Goal: Check status

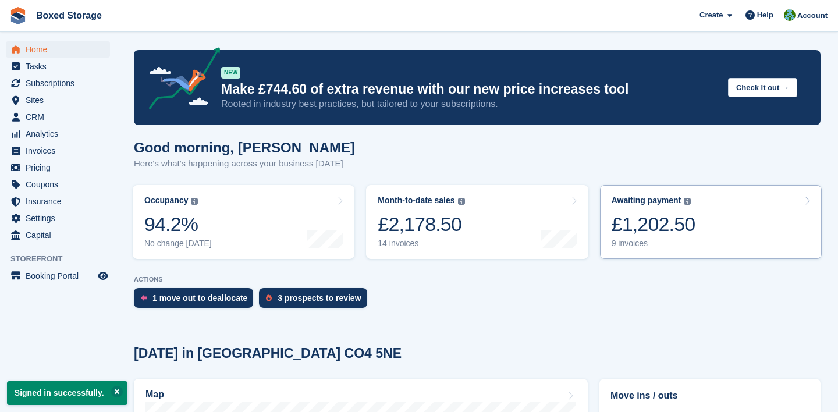
click at [724, 220] on link "Awaiting payment The total outstanding balance on all open invoices. £1,202.50 …" at bounding box center [711, 222] width 222 height 74
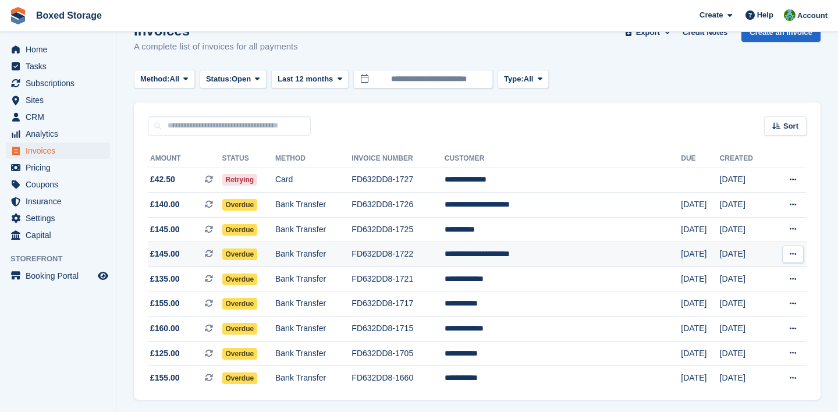
scroll to position [64, 0]
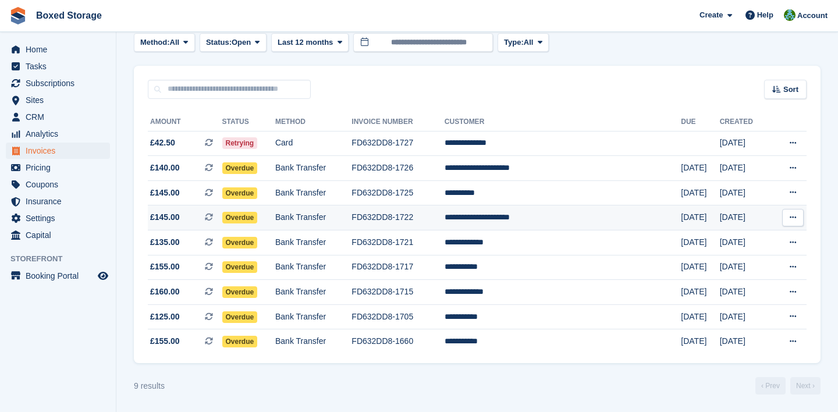
click at [632, 227] on td "**********" at bounding box center [562, 217] width 236 height 25
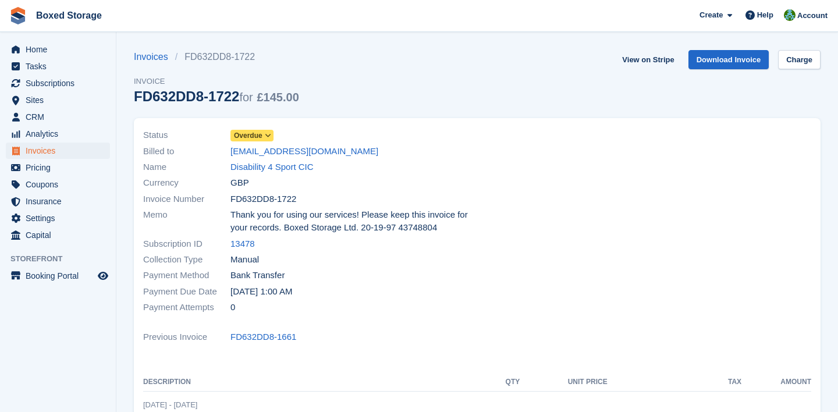
click at [268, 132] on icon at bounding box center [268, 135] width 6 height 7
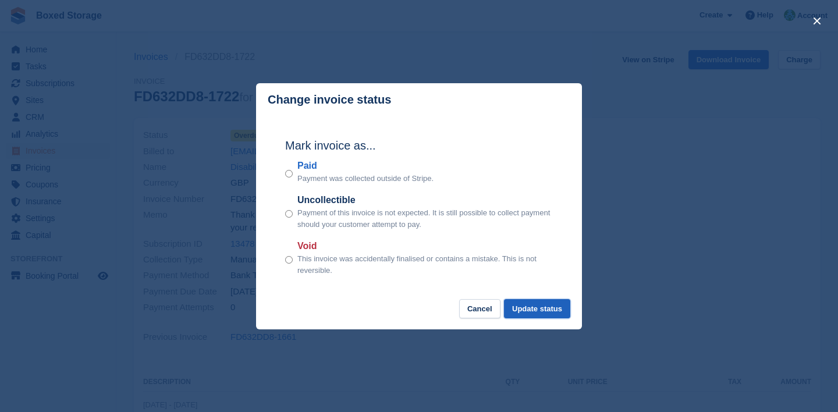
click at [529, 304] on button "Update status" at bounding box center [537, 308] width 66 height 19
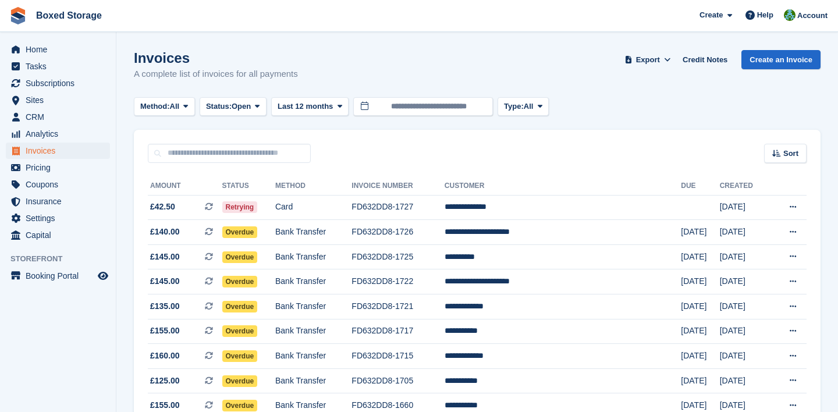
scroll to position [64, 0]
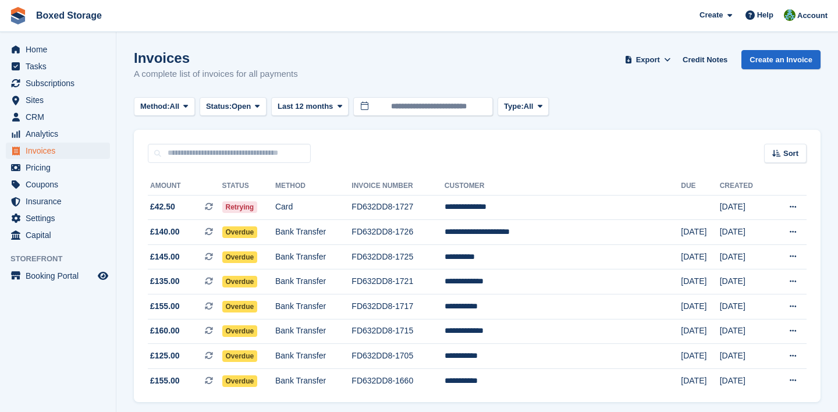
scroll to position [39, 0]
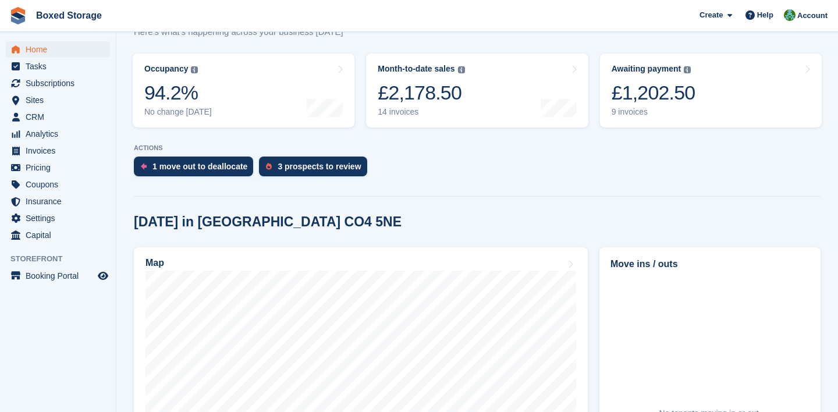
scroll to position [132, 0]
click at [482, 91] on link "Month-to-date sales The sum of all finalised invoices generated this month to d…" at bounding box center [477, 90] width 222 height 74
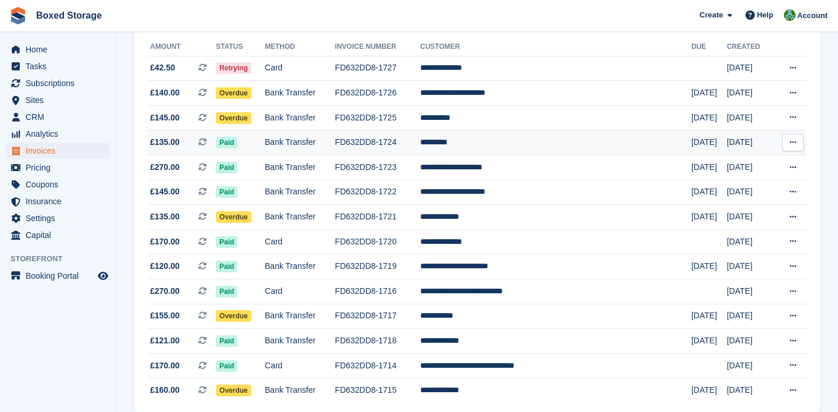
scroll to position [188, 0]
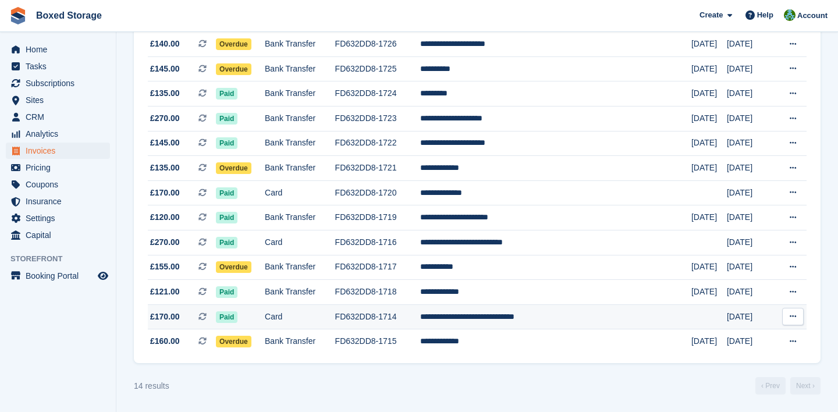
click at [639, 320] on td "**********" at bounding box center [555, 316] width 271 height 25
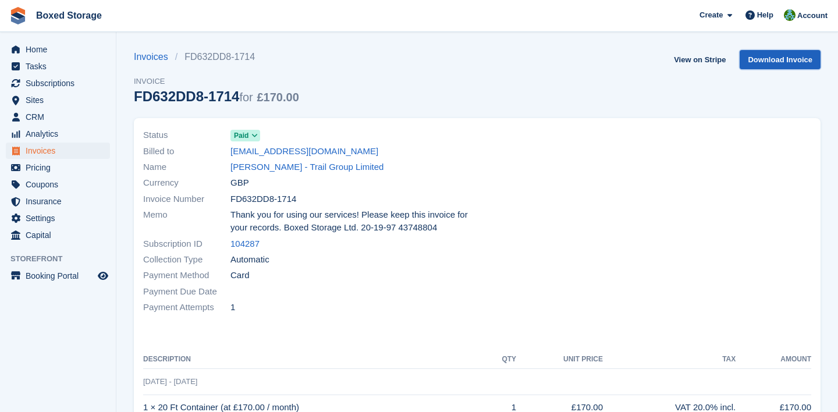
click at [748, 60] on link "Download Invoice" at bounding box center [779, 59] width 81 height 19
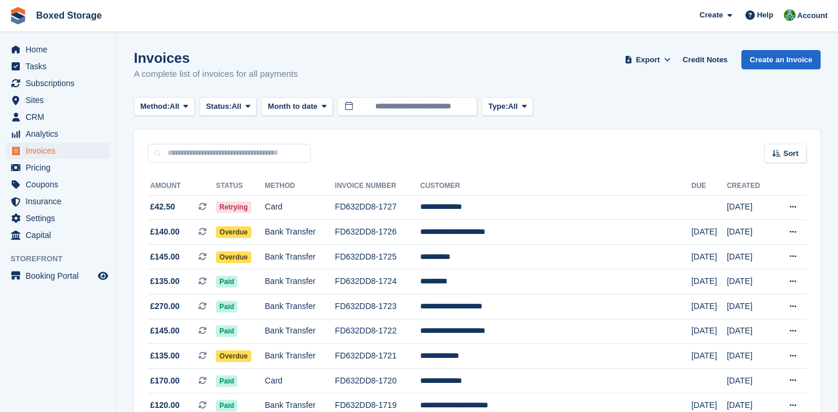
scroll to position [188, 0]
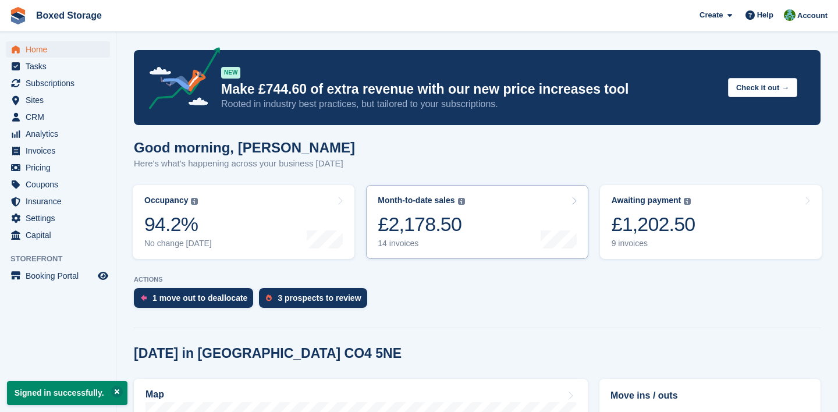
click at [543, 217] on div at bounding box center [558, 221] width 36 height 53
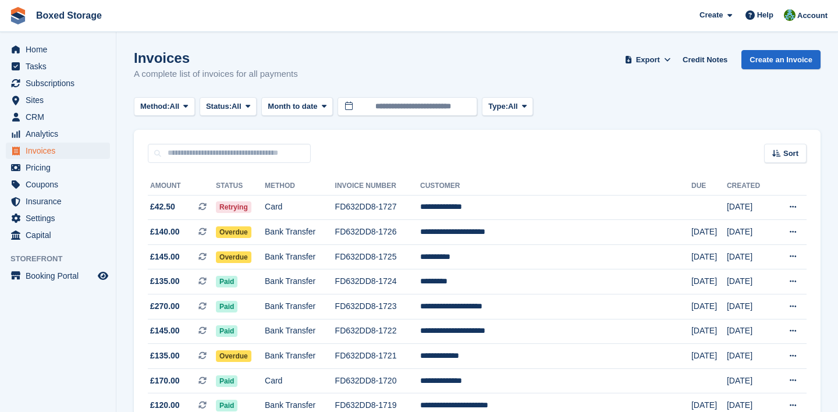
click at [543, 217] on td "**********" at bounding box center [555, 207] width 271 height 25
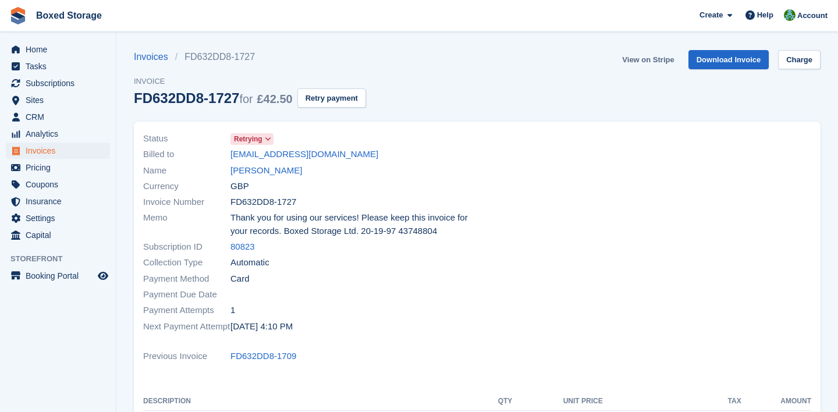
click at [642, 58] on link "View on Stripe" at bounding box center [647, 59] width 61 height 19
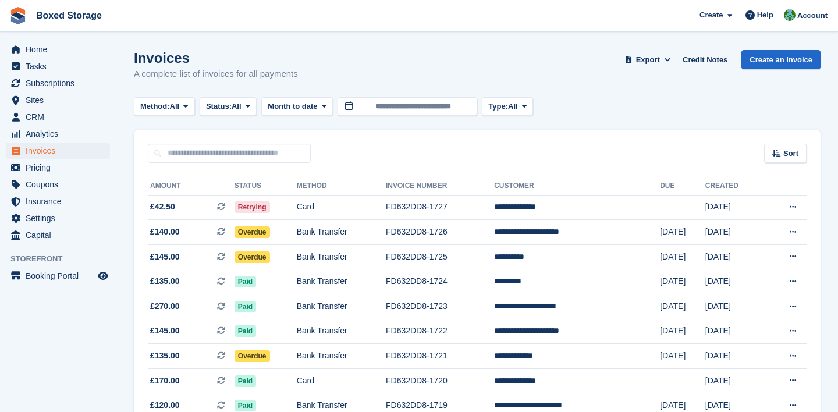
click at [42, 50] on span "Home" at bounding box center [61, 49] width 70 height 16
